Goal: Task Accomplishment & Management: Manage account settings

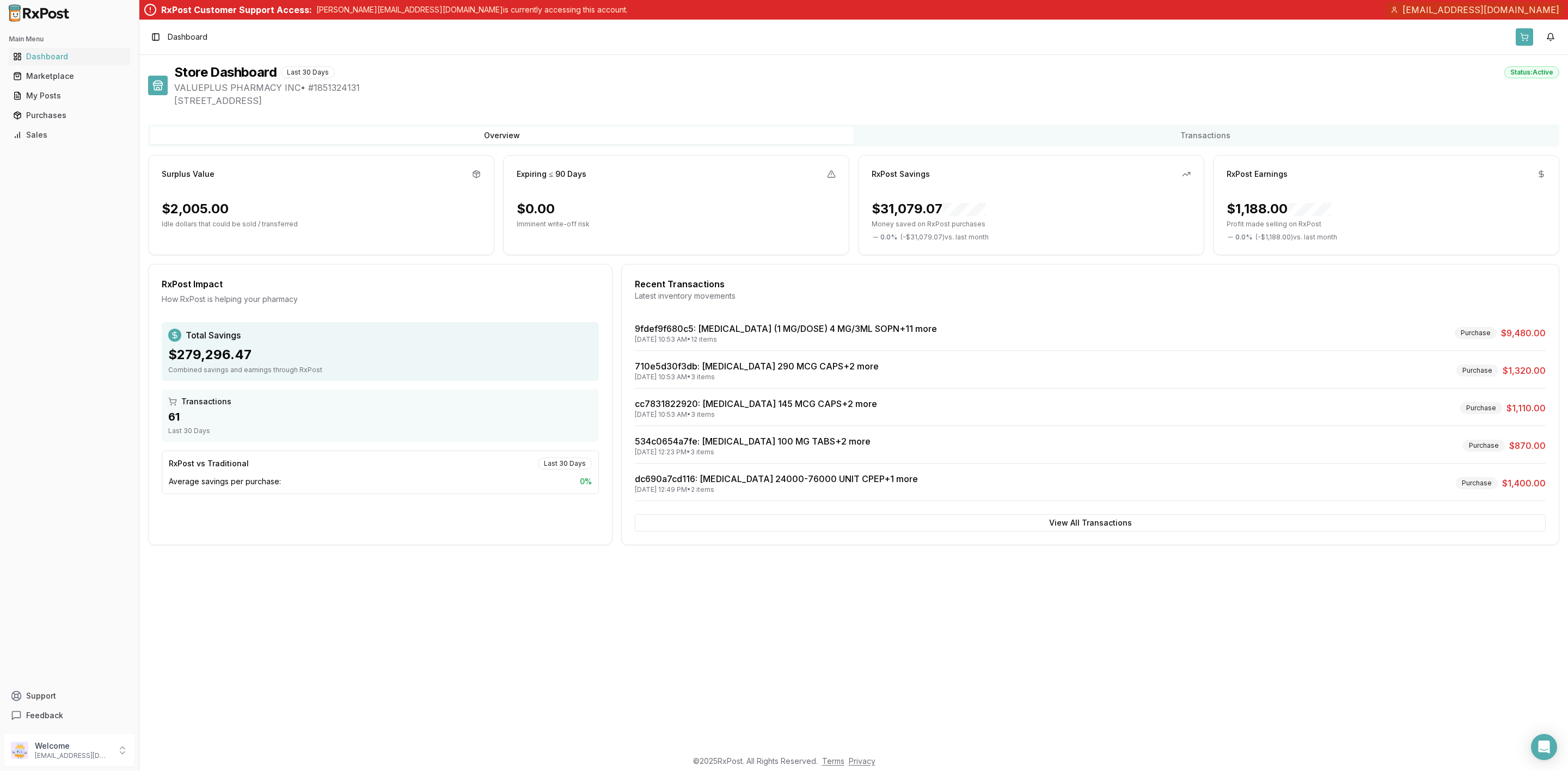
drag, startPoint x: 0, startPoint y: 0, endPoint x: 1523, endPoint y: 33, distance: 1523.4
click at [1523, 33] on button at bounding box center [1524, 37] width 17 height 17
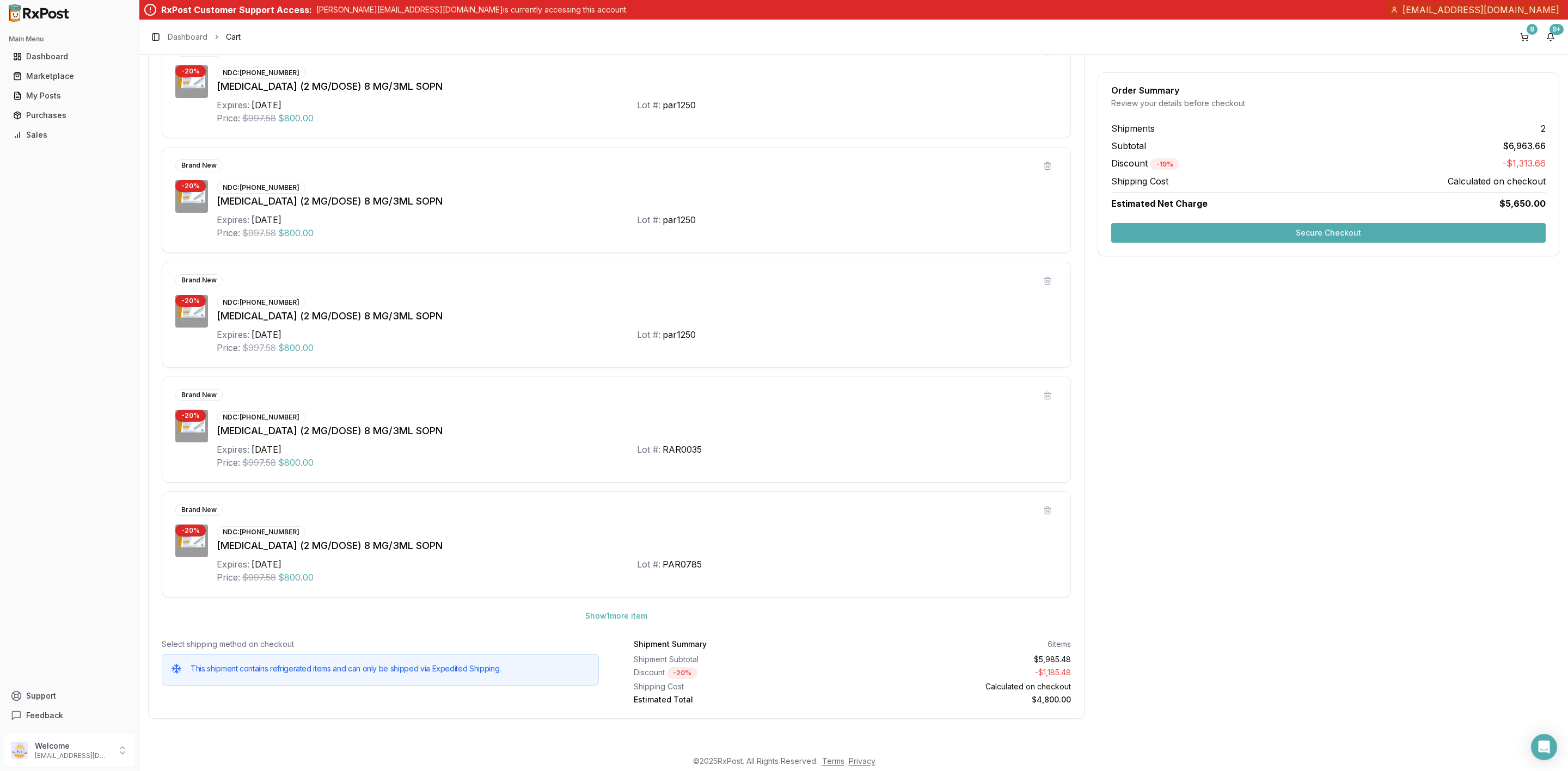
scroll to position [552, 0]
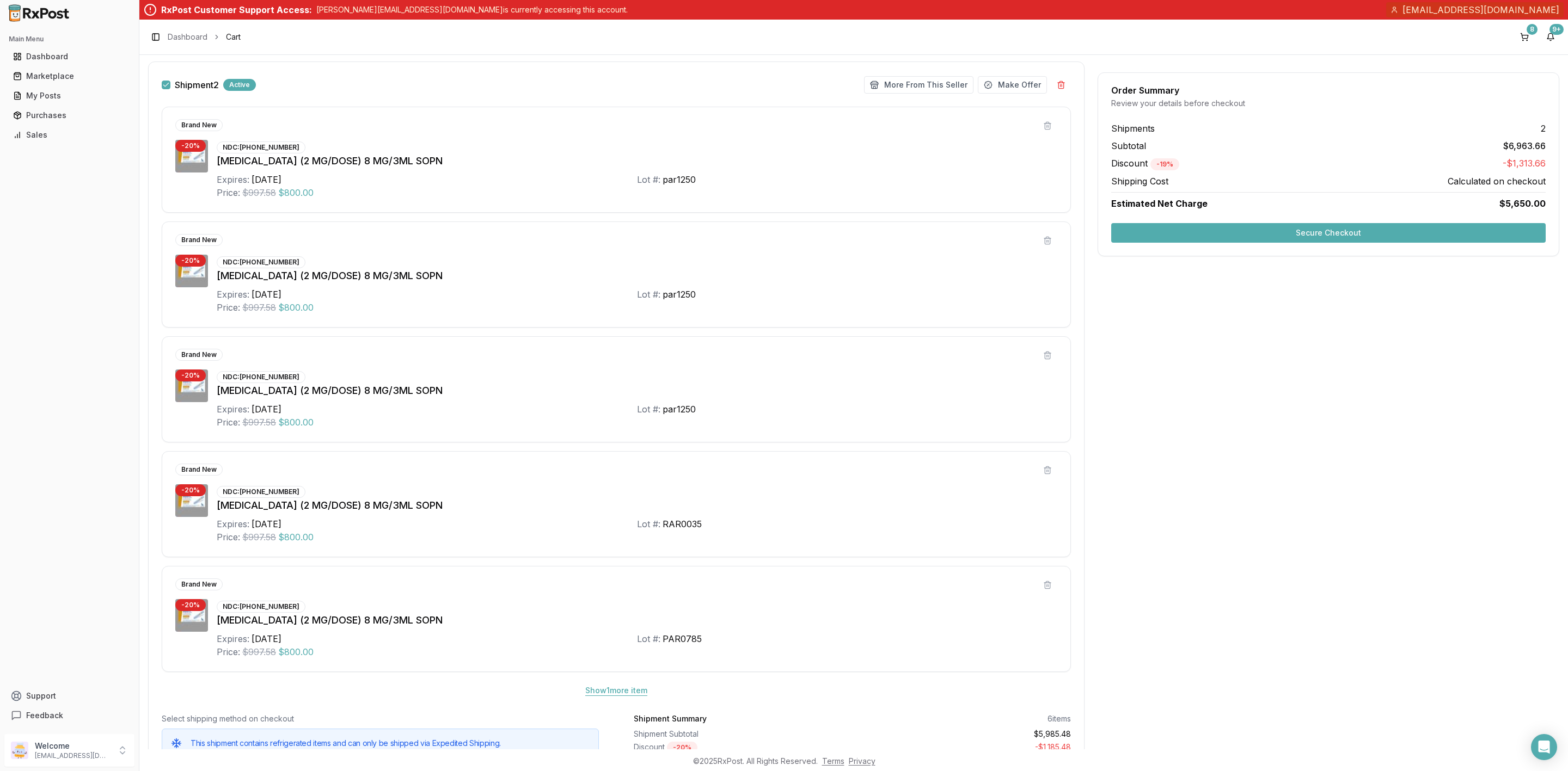
click at [623, 696] on button "Show 1 more item" at bounding box center [616, 690] width 79 height 20
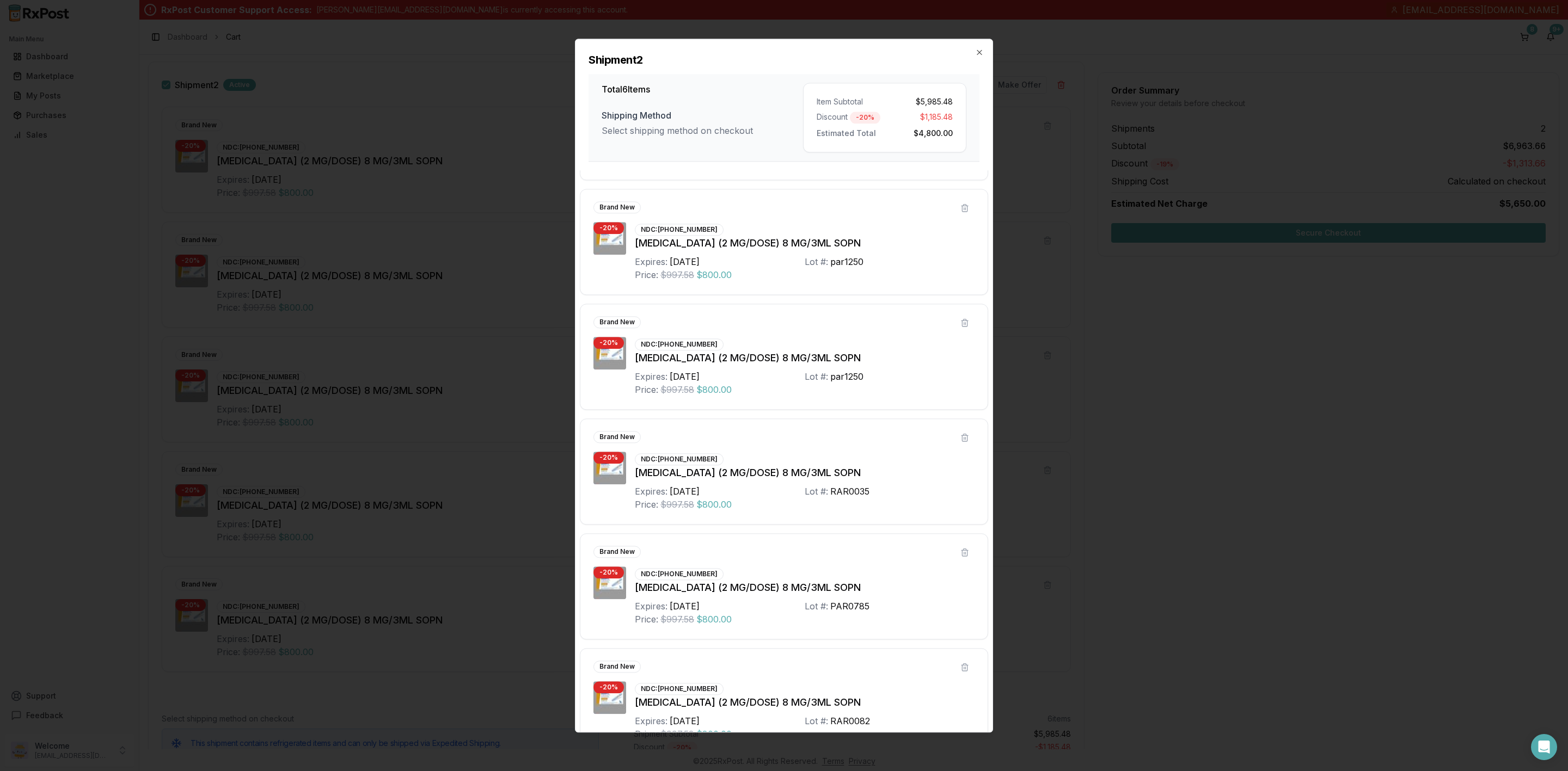
scroll to position [132, 0]
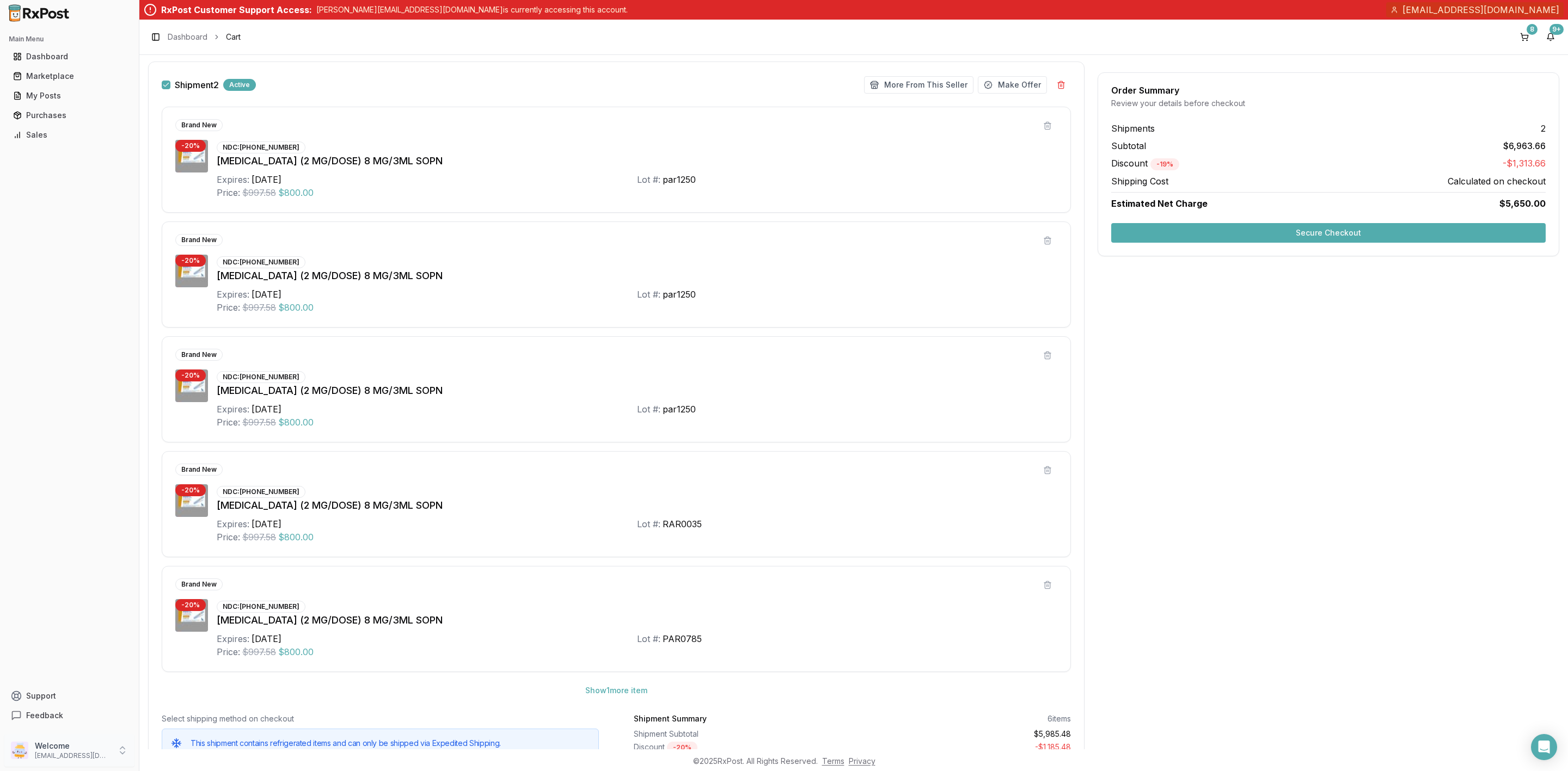
click at [56, 748] on p "Welcome" at bounding box center [73, 746] width 76 height 11
click at [184, 761] on button "Sign Out" at bounding box center [198, 752] width 112 height 18
